Goal: Contribute content

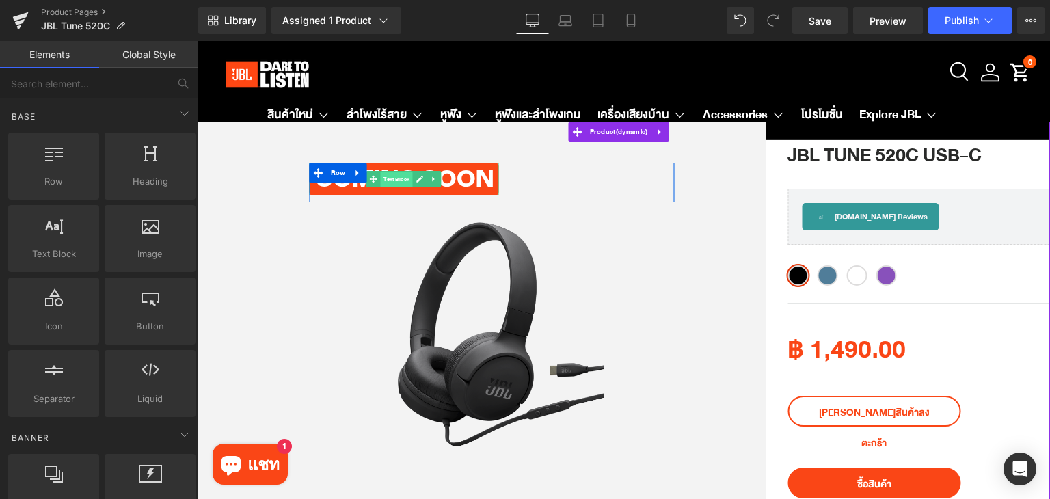
click at [382, 180] on span "Text Block" at bounding box center [397, 180] width 32 height 16
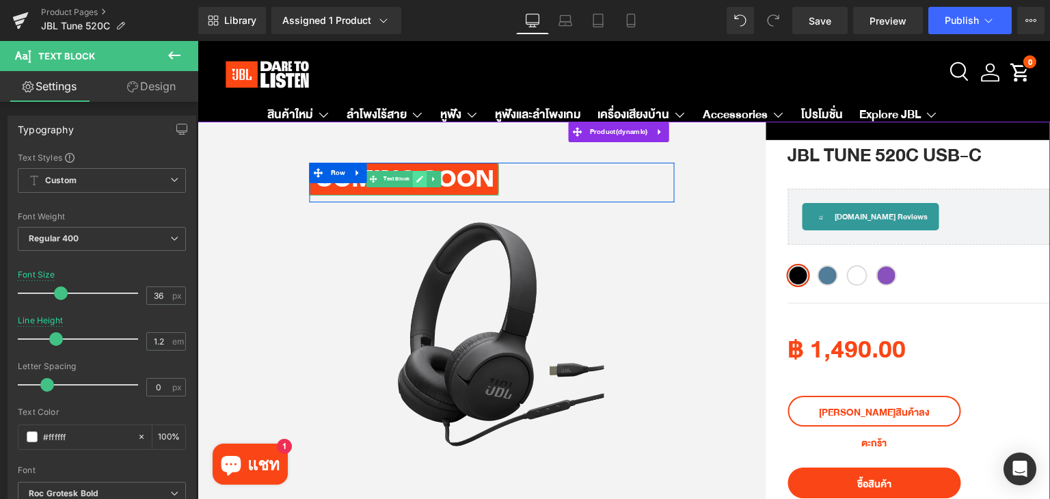
click at [416, 182] on icon at bounding box center [420, 179] width 8 height 8
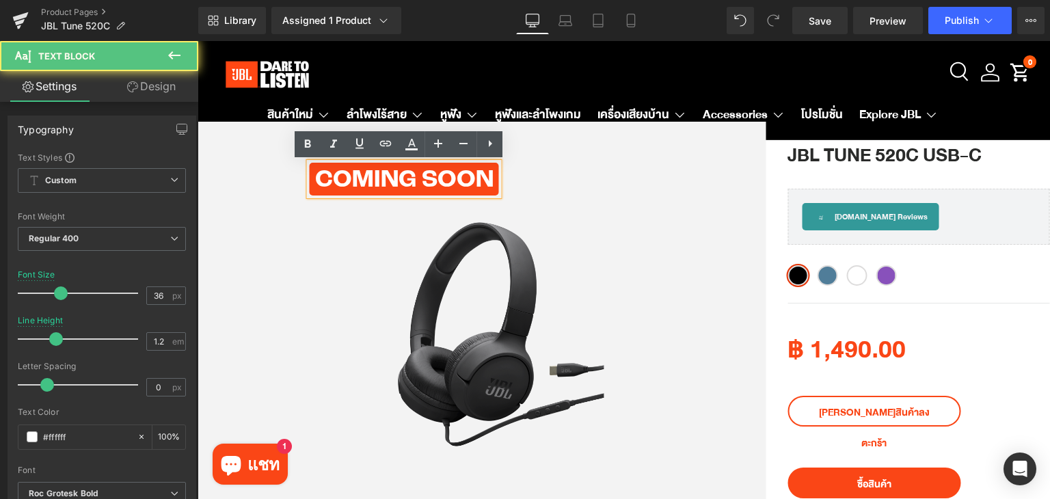
click at [398, 178] on div "coming soon" at bounding box center [404, 179] width 189 height 33
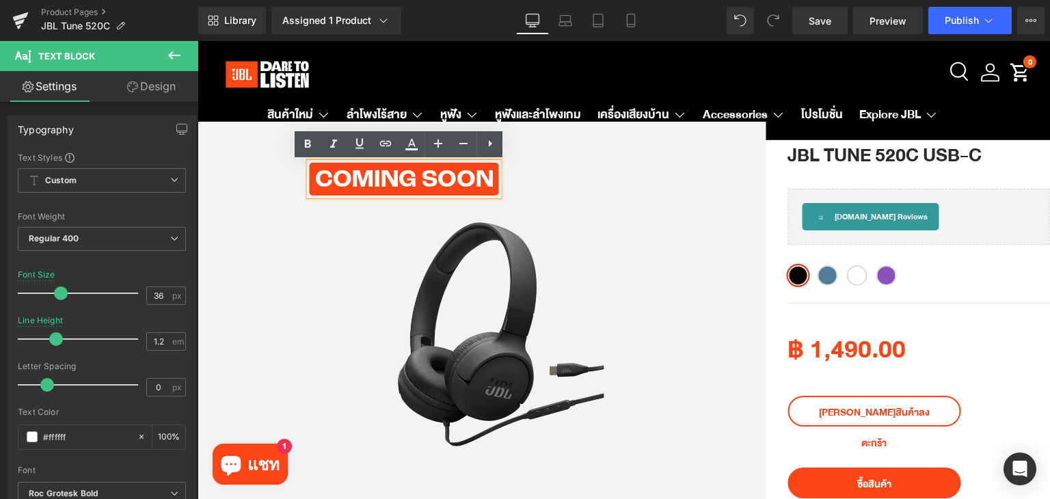
click at [475, 185] on div "coming soon" at bounding box center [404, 179] width 189 height 33
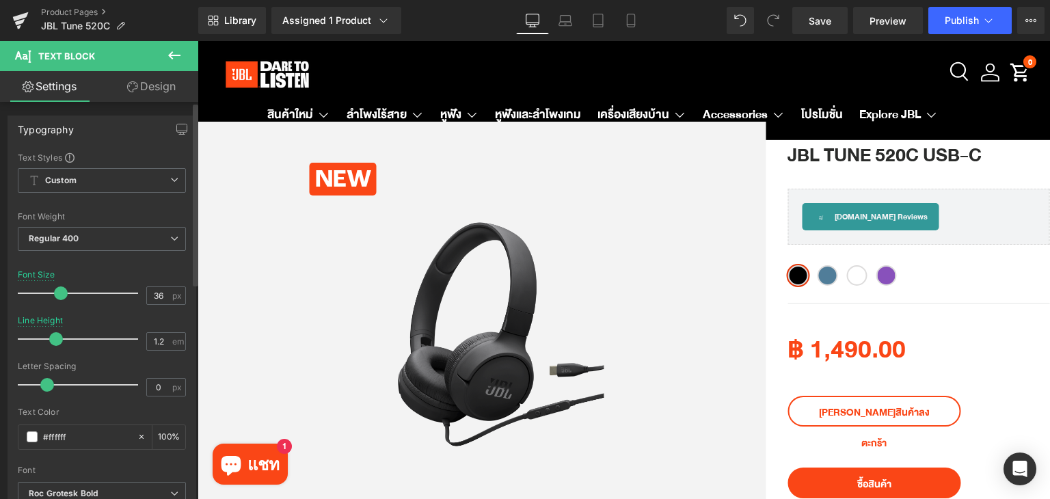
click at [174, 202] on div at bounding box center [102, 204] width 168 height 9
click at [148, 83] on link "Design" at bounding box center [151, 86] width 99 height 31
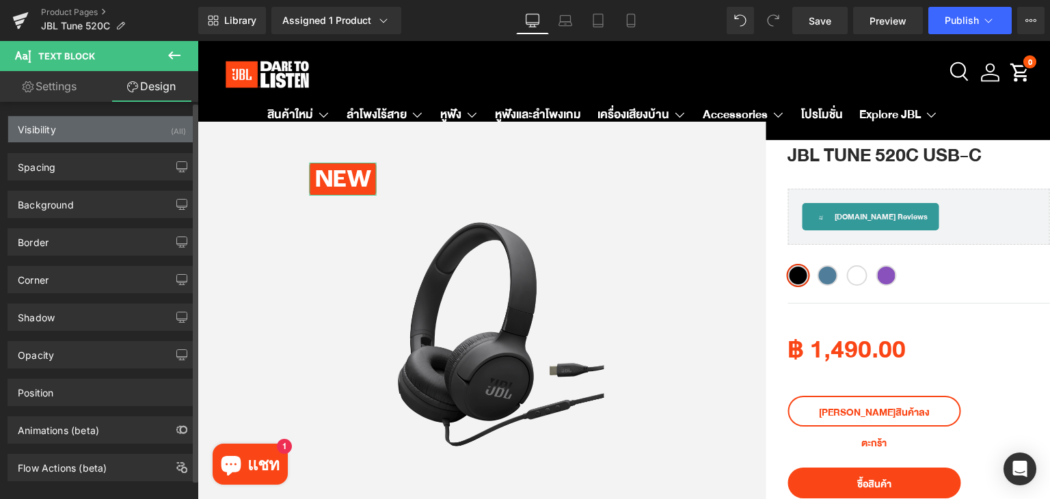
click at [131, 126] on div "Visibility (All)" at bounding box center [101, 129] width 187 height 26
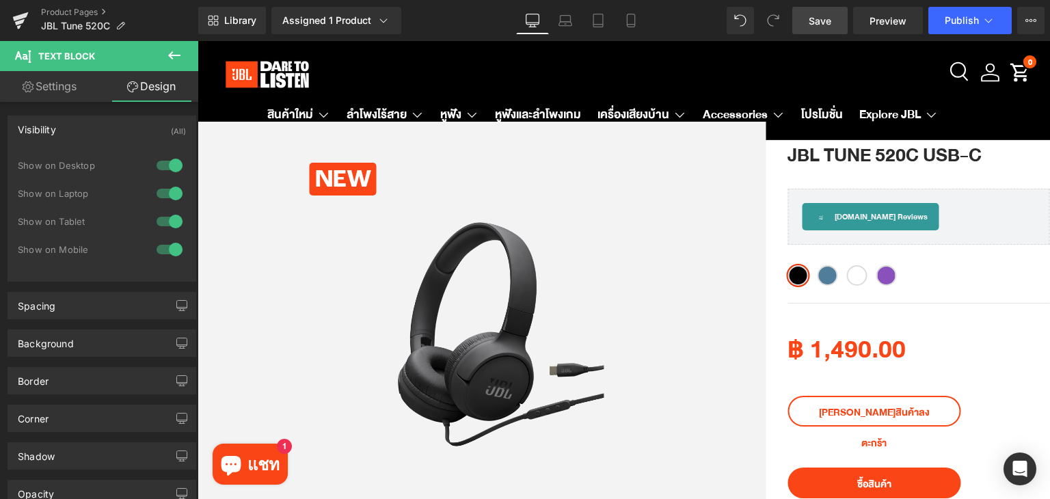
click at [813, 18] on span "Save" at bounding box center [820, 21] width 23 height 14
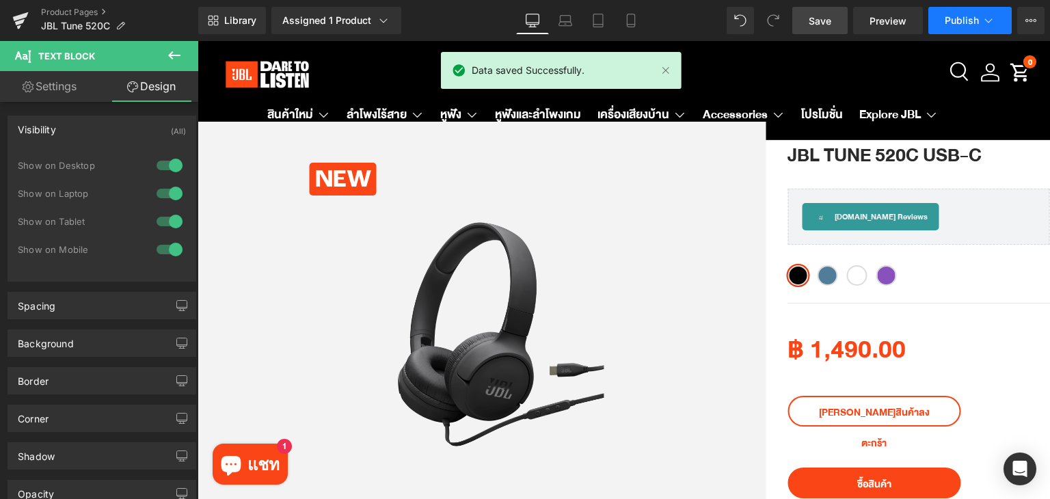
click at [949, 20] on span "Publish" at bounding box center [962, 20] width 34 height 11
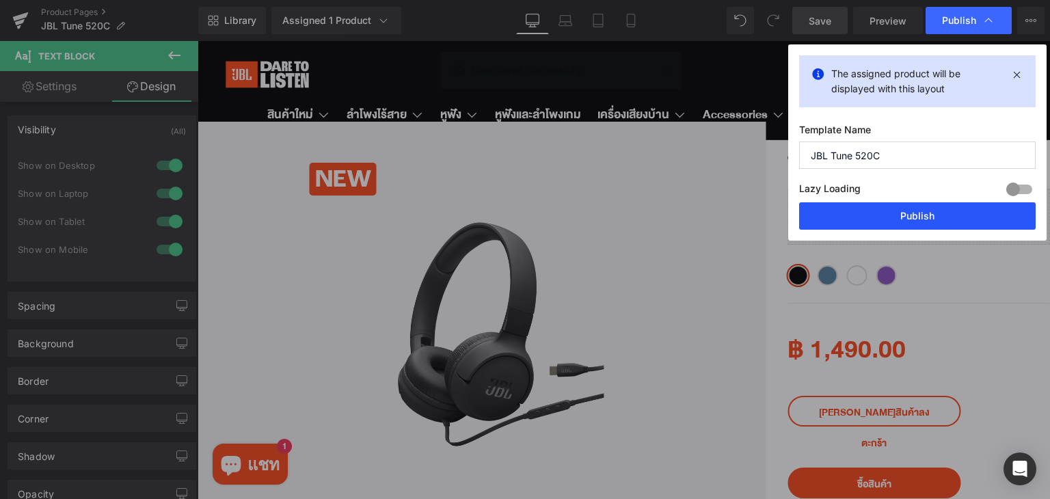
click at [912, 213] on button "Publish" at bounding box center [917, 215] width 237 height 27
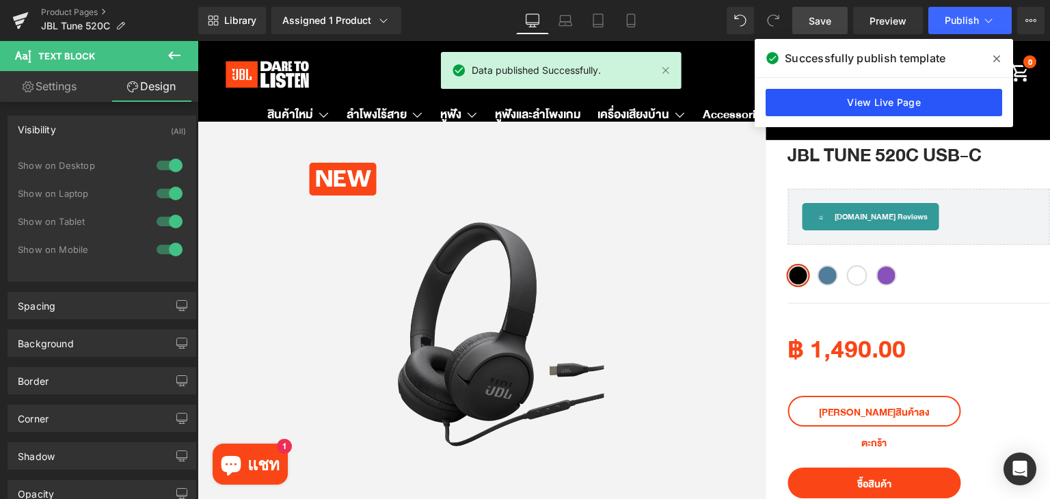
click at [884, 91] on link "View Live Page" at bounding box center [884, 102] width 237 height 27
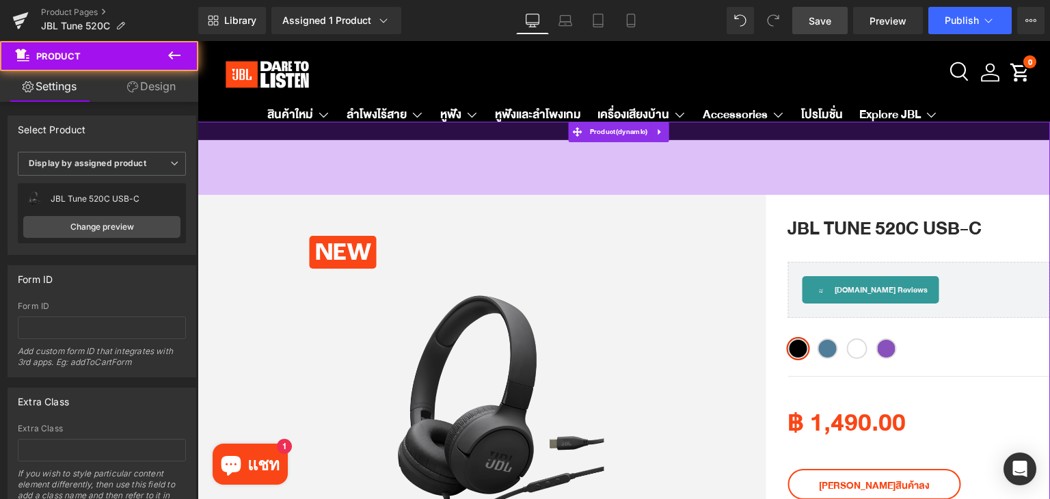
drag, startPoint x: 551, startPoint y: 124, endPoint x: 551, endPoint y: 198, distance: 73.1
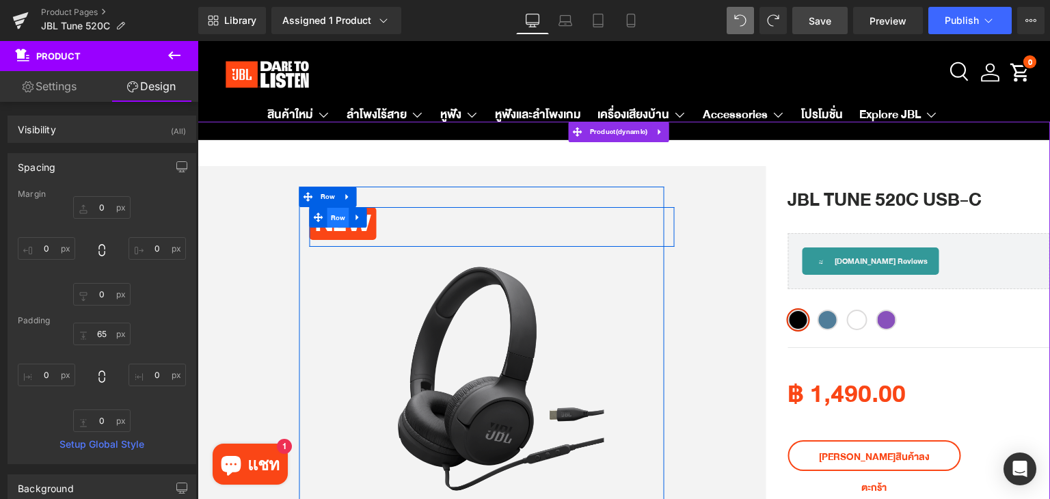
click at [340, 225] on span "Row" at bounding box center [338, 218] width 22 height 21
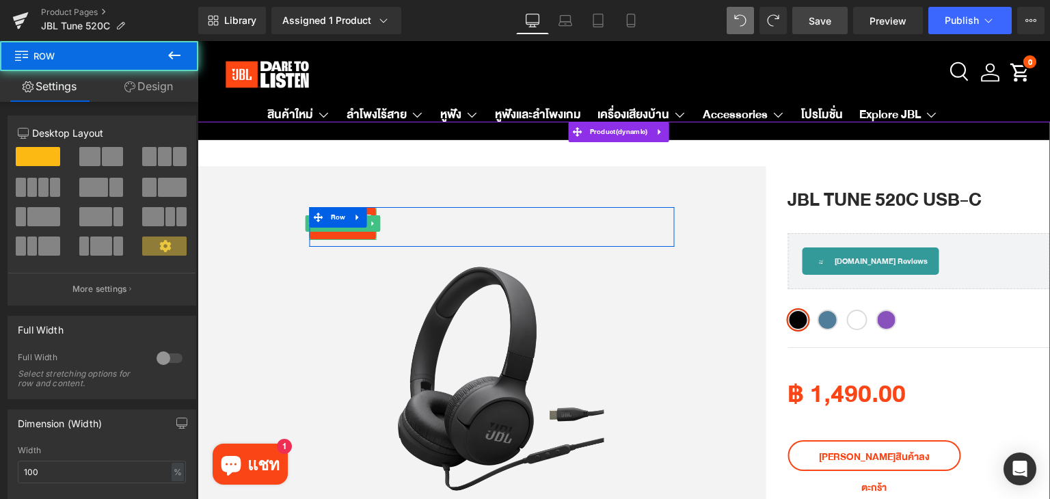
click at [349, 232] on div "new" at bounding box center [343, 223] width 67 height 33
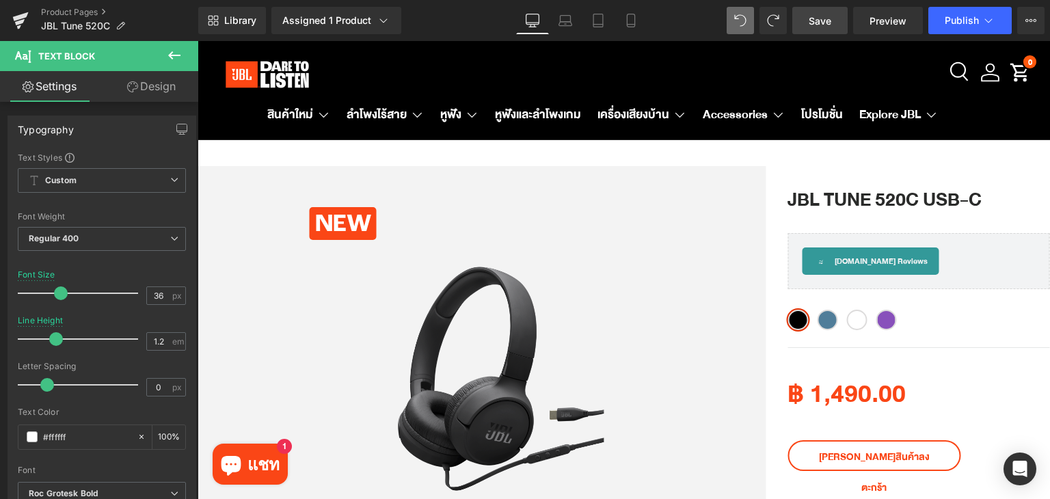
click at [140, 85] on link "Design" at bounding box center [151, 86] width 99 height 31
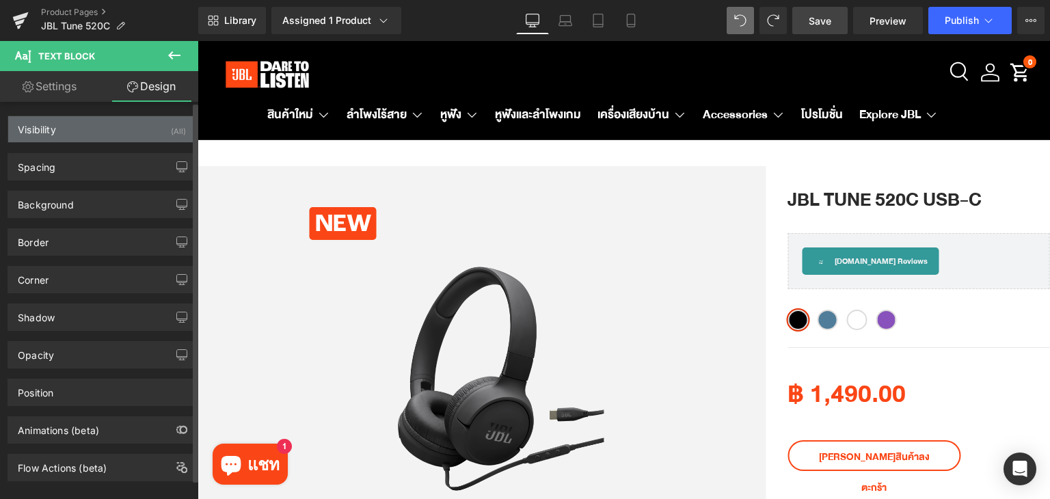
click at [47, 123] on div "Visibility" at bounding box center [37, 125] width 38 height 19
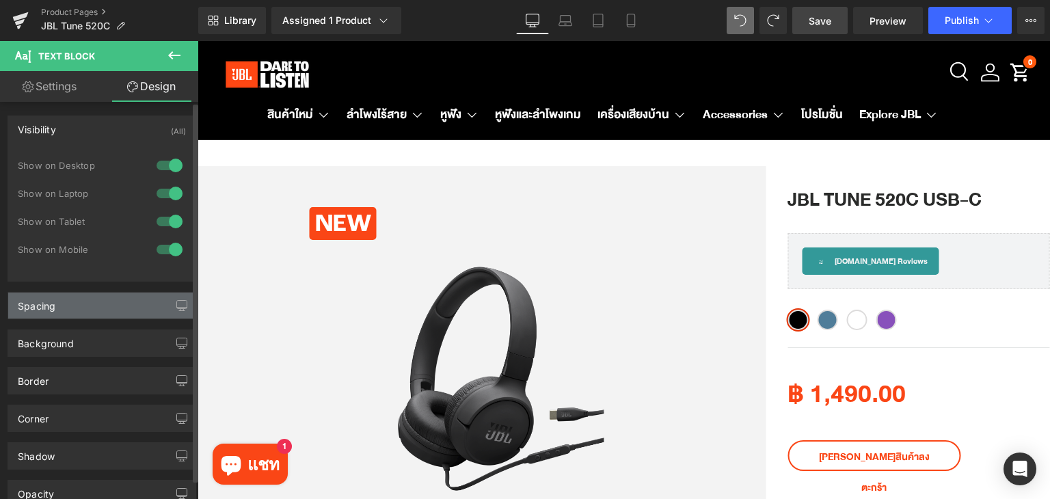
click at [68, 310] on div "Spacing" at bounding box center [101, 306] width 187 height 26
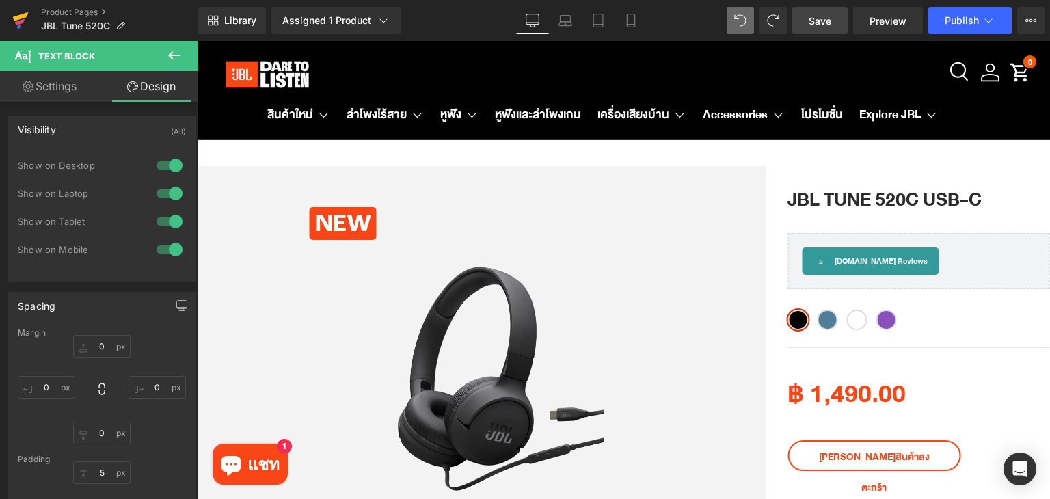
click at [12, 16] on icon at bounding box center [20, 20] width 16 height 34
